Goal: Task Accomplishment & Management: Complete application form

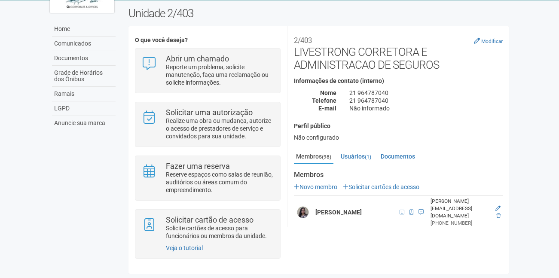
scroll to position [86, 0]
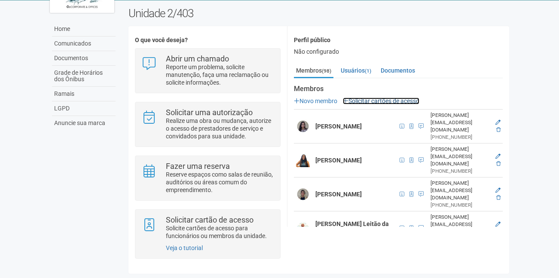
click at [394, 97] on link "Solicitar cartões de acesso" at bounding box center [381, 100] width 76 height 7
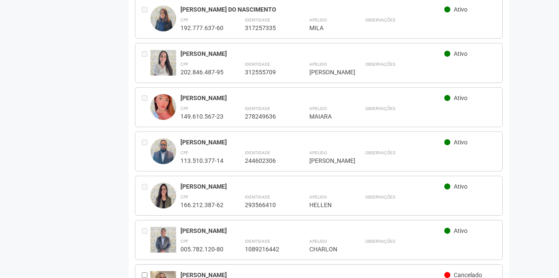
scroll to position [4161, 0]
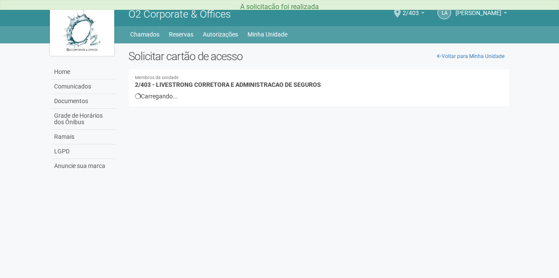
scroll to position [0, 0]
